Goal: Task Accomplishment & Management: Manage account settings

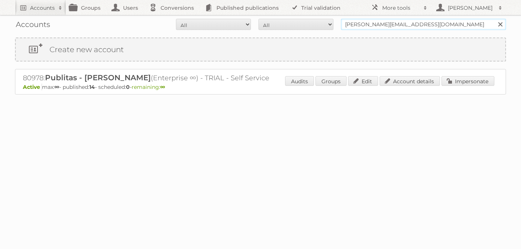
click at [373, 23] on input "iliana@publitas.com" at bounding box center [423, 24] width 165 height 11
type input "ñ"
type input "price shoes"
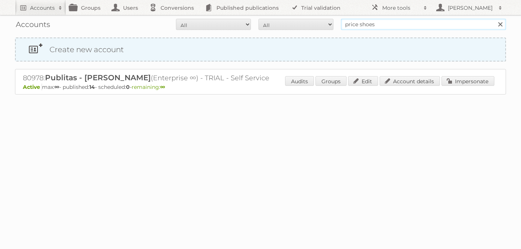
click at [494, 19] on input "Search" at bounding box center [499, 24] width 11 height 11
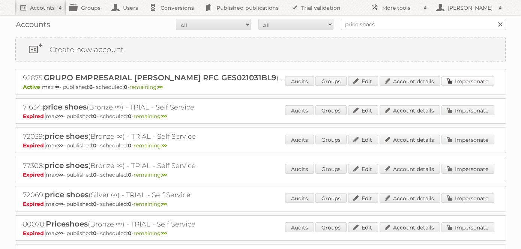
click at [468, 79] on link "Impersonate" at bounding box center [467, 81] width 53 height 10
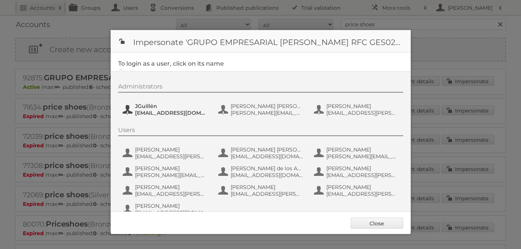
click at [156, 108] on span "JGuillén" at bounding box center [171, 106] width 73 height 7
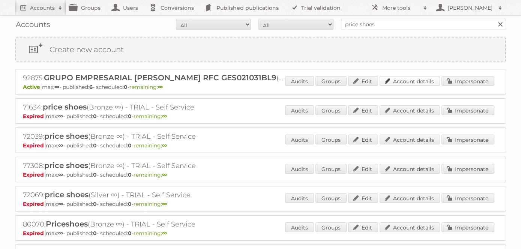
click at [417, 82] on link "Account details" at bounding box center [409, 81] width 60 height 10
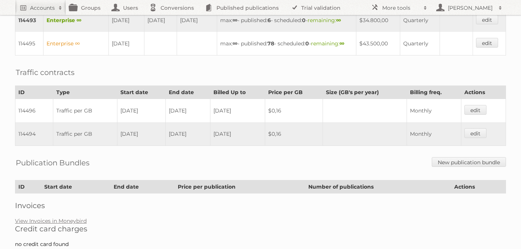
scroll to position [260, 0]
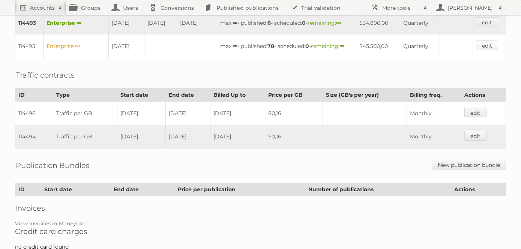
click at [487, 50] on link "edit" at bounding box center [487, 45] width 22 height 10
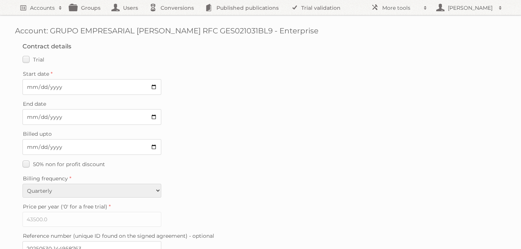
scroll to position [230, 0]
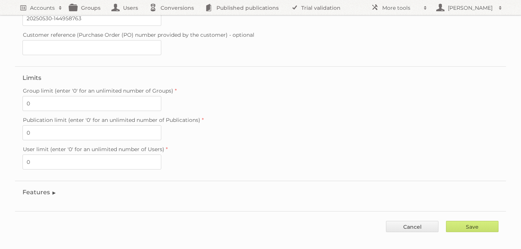
click at [38, 189] on legend "Features" at bounding box center [39, 192] width 34 height 7
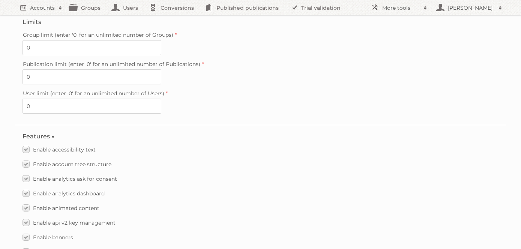
scroll to position [1064, 0]
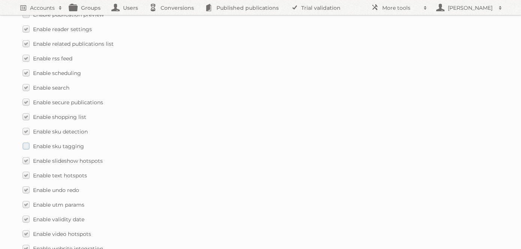
click at [27, 141] on label "Enable sku tagging" at bounding box center [52, 146] width 61 height 11
click at [0, 0] on input "Enable sku tagging" at bounding box center [0, 0] width 0 height 0
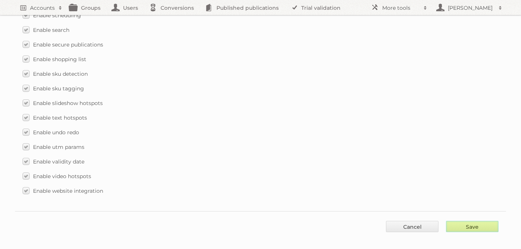
click at [489, 221] on input "Save" at bounding box center [472, 226] width 52 height 11
type input "..."
